Goal: Task Accomplishment & Management: Use online tool/utility

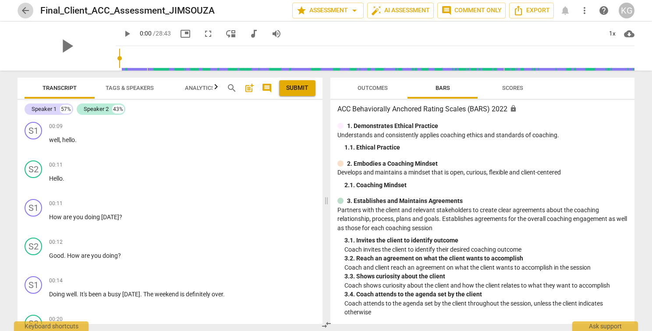
click at [27, 11] on span "arrow_back" at bounding box center [25, 10] width 11 height 11
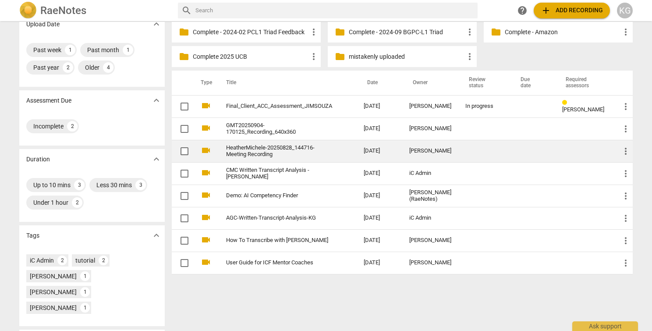
scroll to position [114, 0]
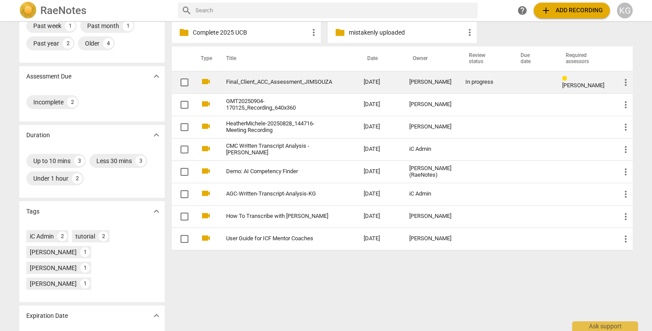
click at [184, 88] on span at bounding box center [184, 82] width 18 height 18
checkbox input "false"
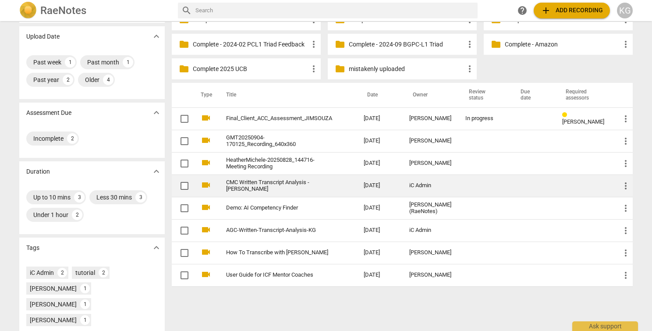
scroll to position [0, 0]
